Goal: Navigation & Orientation: Find specific page/section

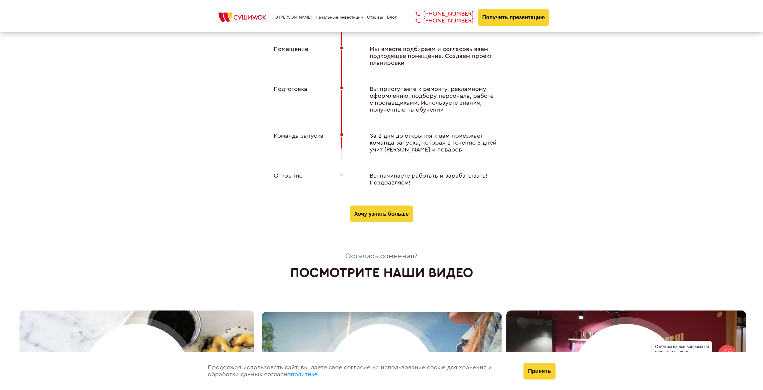
scroll to position [2379, 0]
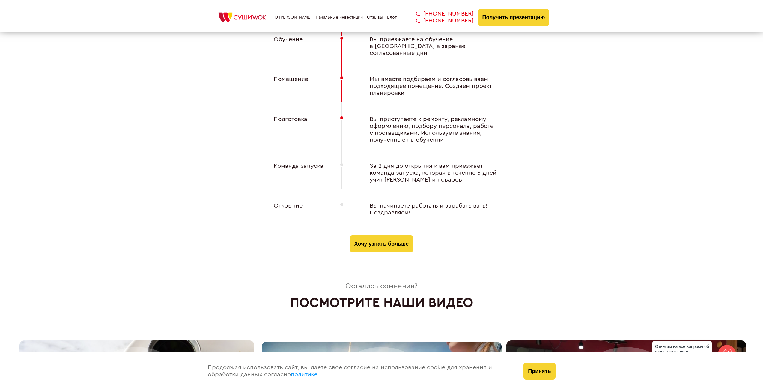
click at [316, 20] on link "Начальные инвестиции" at bounding box center [339, 17] width 47 height 5
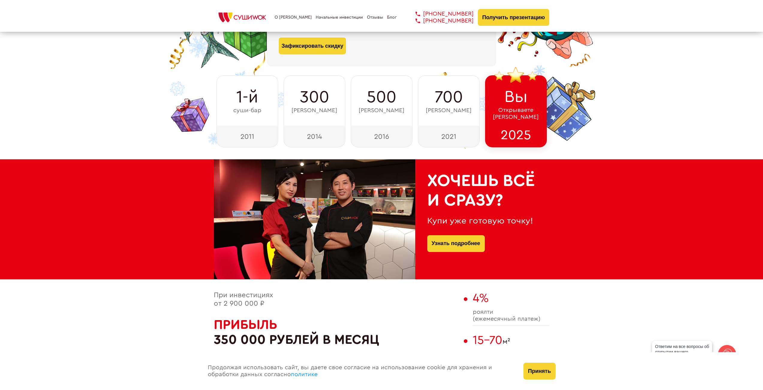
scroll to position [50, 0]
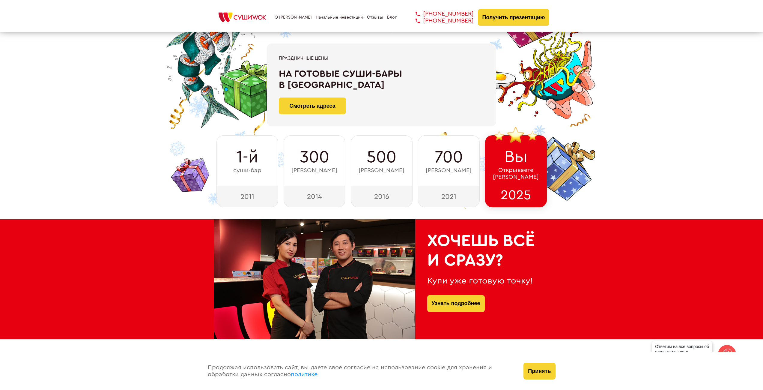
click at [388, 20] on link "Блог" at bounding box center [392, 17] width 10 height 5
